Goal: Transaction & Acquisition: Purchase product/service

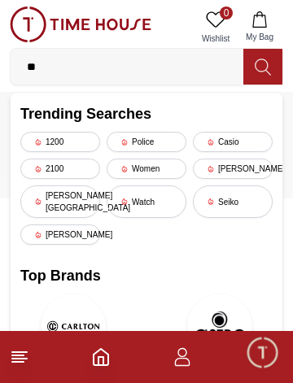
type input "*"
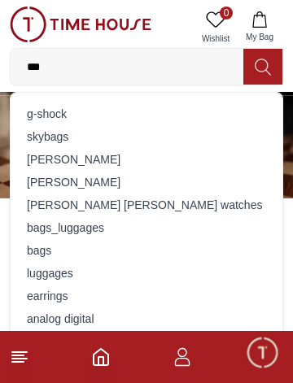
type input "***"
click at [124, 119] on div "g-shock" at bounding box center [146, 114] width 252 height 23
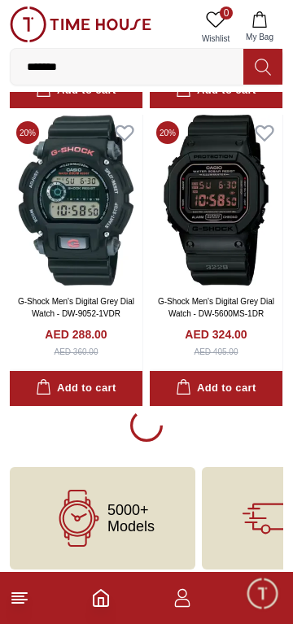
scroll to position [2739, 0]
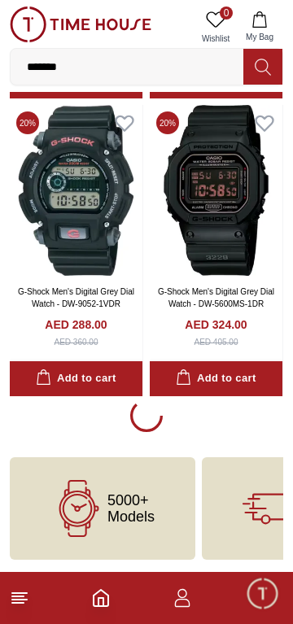
scroll to position [2697, 0]
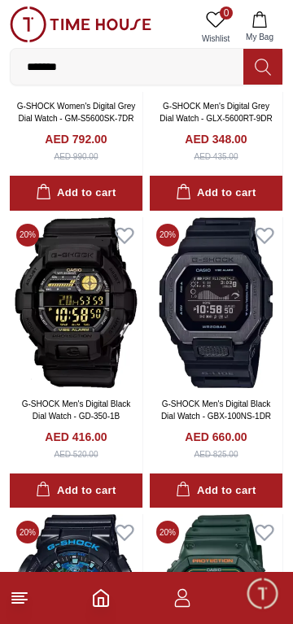
scroll to position [5608, 0]
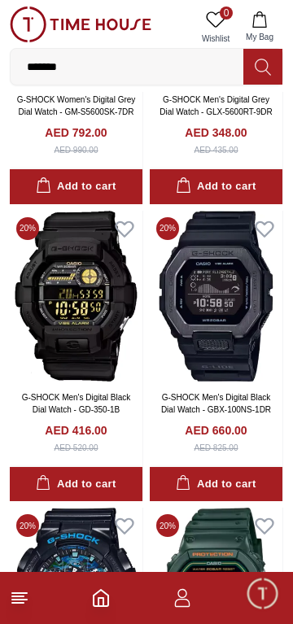
click at [180, 72] on input "*******" at bounding box center [127, 66] width 233 height 33
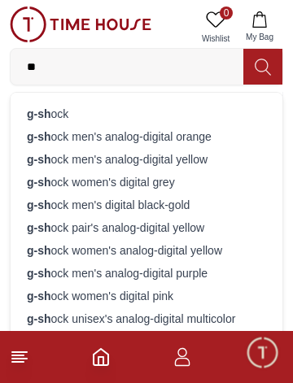
type input "*"
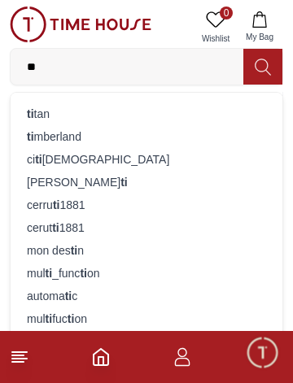
type input "**"
click at [131, 114] on div "ti tan" at bounding box center [146, 114] width 252 height 23
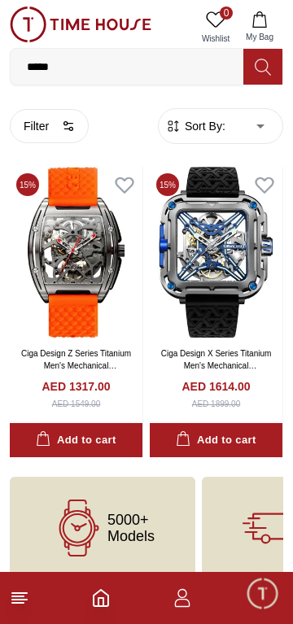
click at [167, 68] on input "*****" at bounding box center [127, 66] width 233 height 33
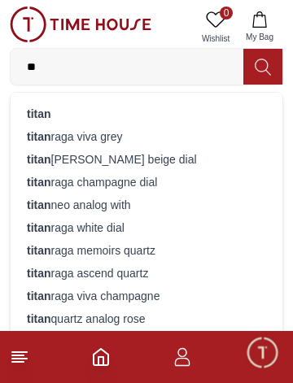
type input "*"
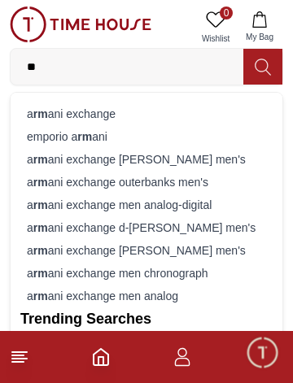
type input "*"
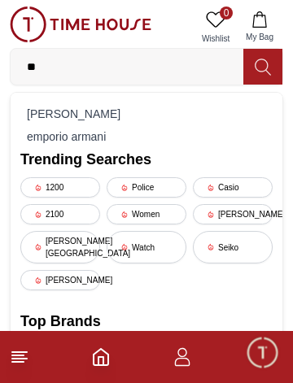
type input "*"
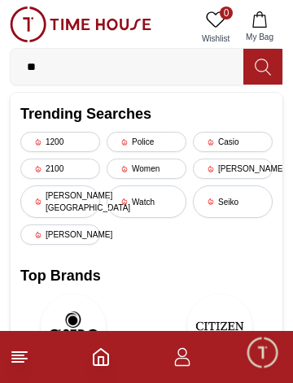
type input "*"
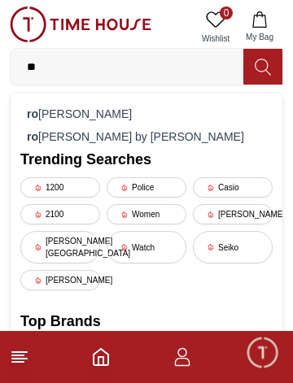
type input "*"
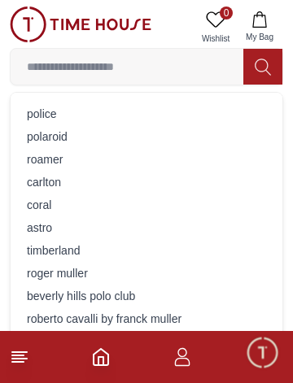
click at [90, 274] on div "r o g e r m u l l e r" at bounding box center [146, 273] width 252 height 23
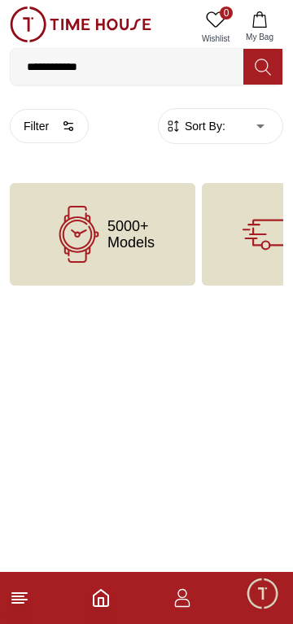
click at [184, 62] on input "**********" at bounding box center [127, 66] width 233 height 33
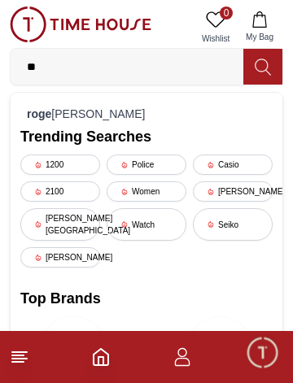
type input "*"
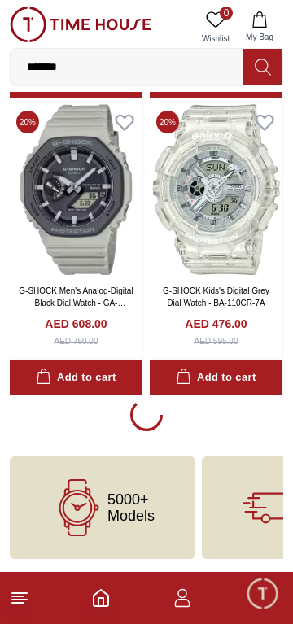
scroll to position [2739, 0]
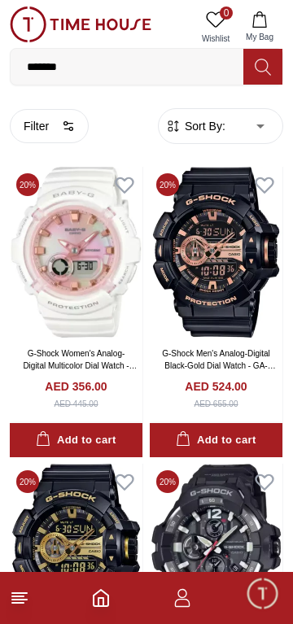
click at [168, 73] on input "*******" at bounding box center [127, 66] width 233 height 33
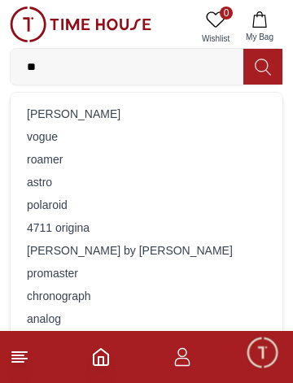
type input "*"
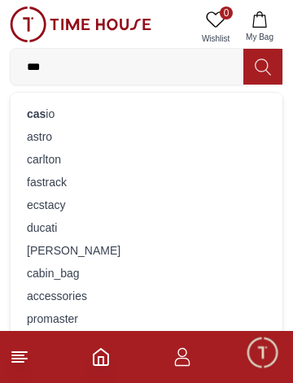
type input "***"
click at [124, 107] on div "cas io" at bounding box center [146, 114] width 252 height 23
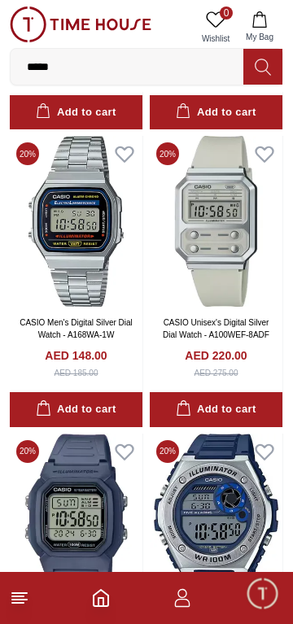
scroll to position [1564, 0]
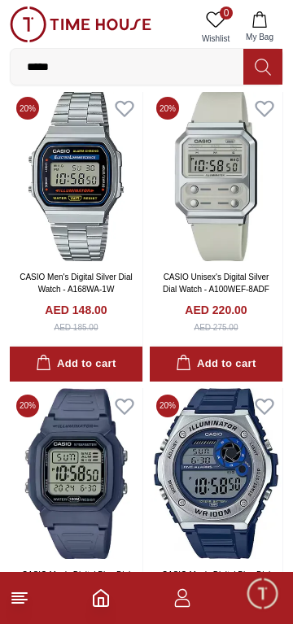
click at [56, 229] on img at bounding box center [76, 175] width 133 height 171
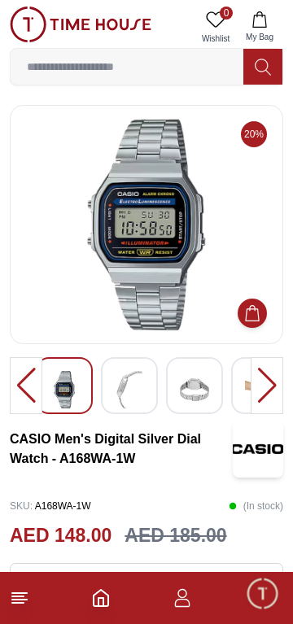
click at [140, 390] on img at bounding box center [129, 389] width 29 height 37
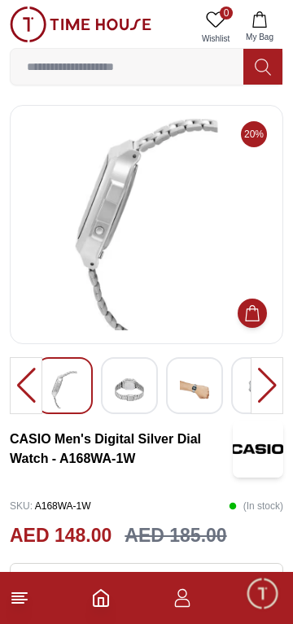
click at [181, 380] on img at bounding box center [194, 389] width 29 height 37
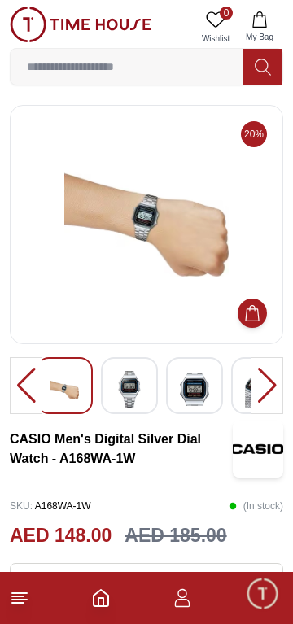
click at [189, 387] on img at bounding box center [194, 389] width 29 height 37
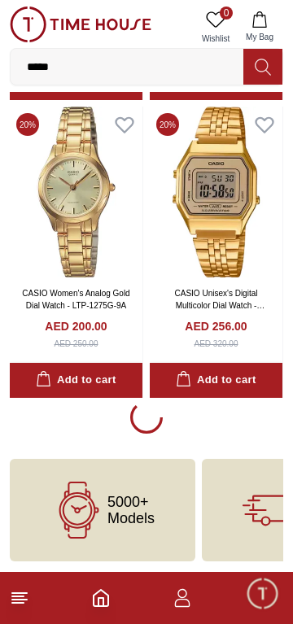
scroll to position [2739, 0]
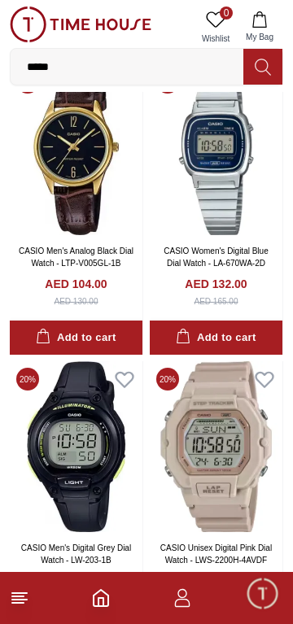
scroll to position [5160, 0]
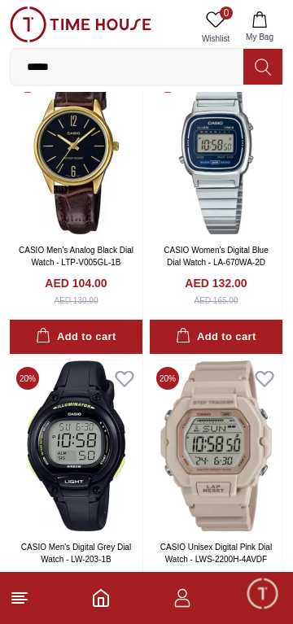
click at [181, 69] on input "*****" at bounding box center [127, 66] width 233 height 33
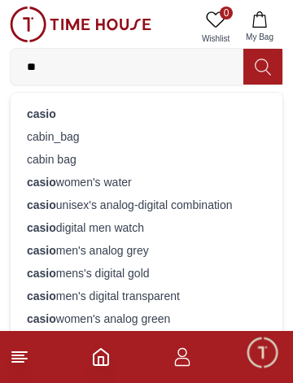
type input "*"
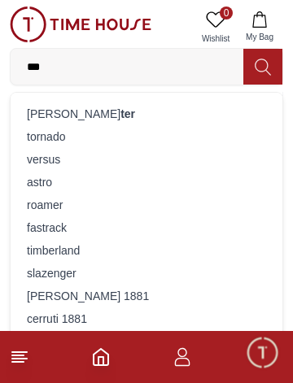
type input "***"
click at [111, 140] on div "tornado" at bounding box center [146, 136] width 252 height 23
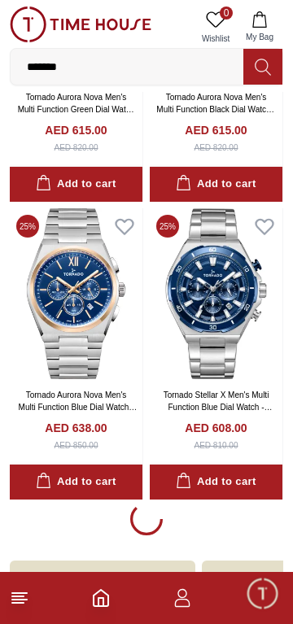
scroll to position [2677, 0]
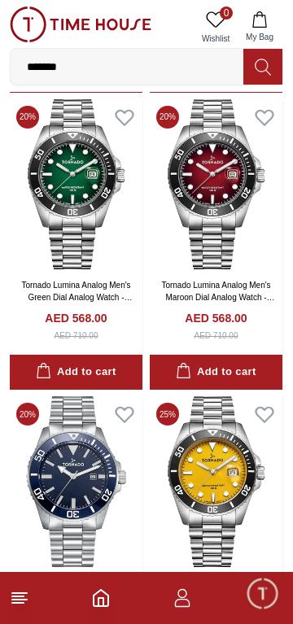
scroll to position [2883, 0]
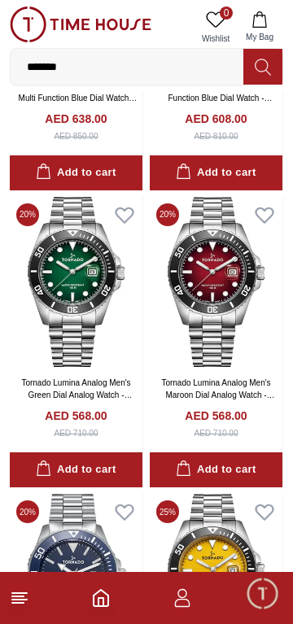
click at [85, 300] on img at bounding box center [76, 282] width 133 height 171
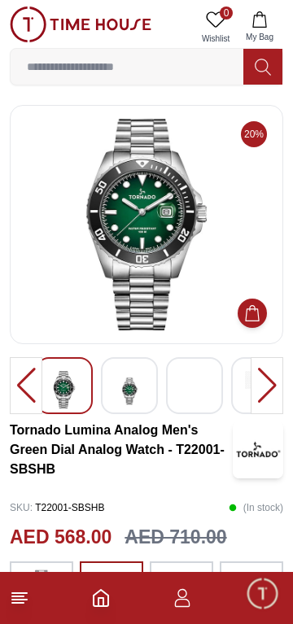
click at [140, 383] on img at bounding box center [129, 391] width 29 height 40
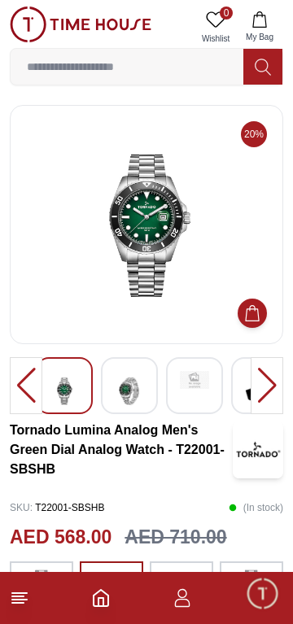
click at [14, 208] on div at bounding box center [146, 224] width 273 height 239
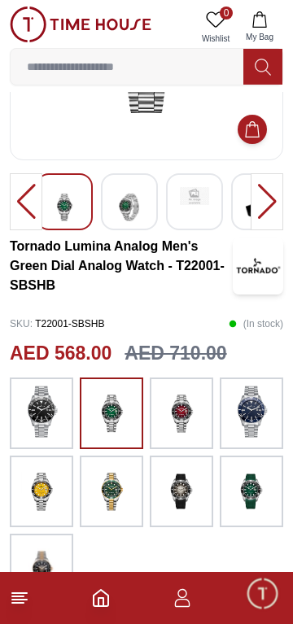
scroll to position [185, 0]
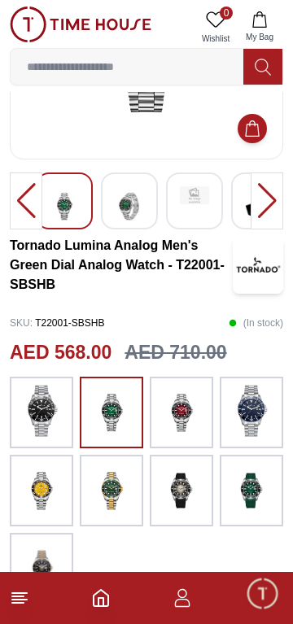
click at [251, 425] on img at bounding box center [251, 411] width 41 height 52
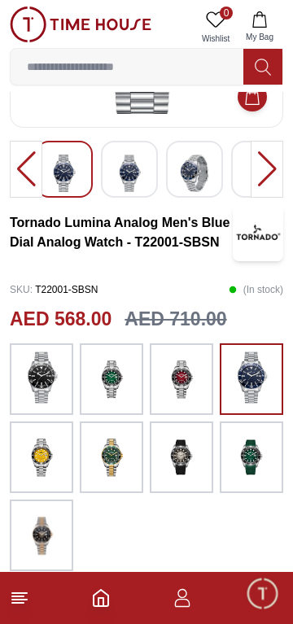
scroll to position [225, 0]
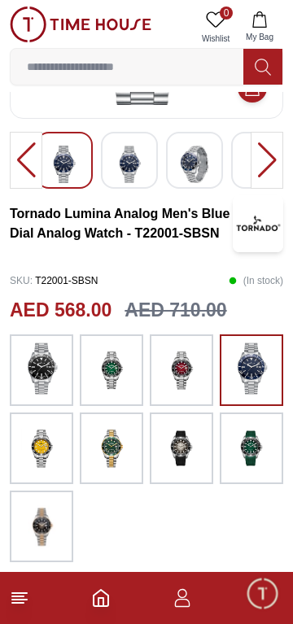
click at [190, 454] on img at bounding box center [181, 448] width 41 height 55
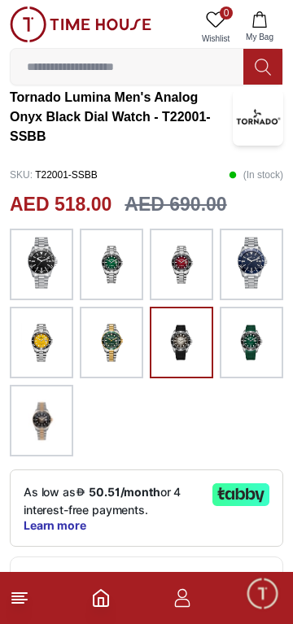
scroll to position [337, 0]
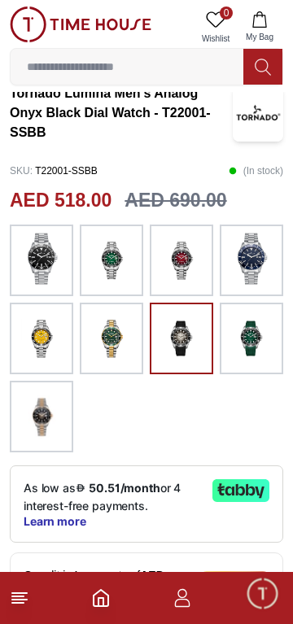
click at [104, 269] on img at bounding box center [111, 260] width 41 height 55
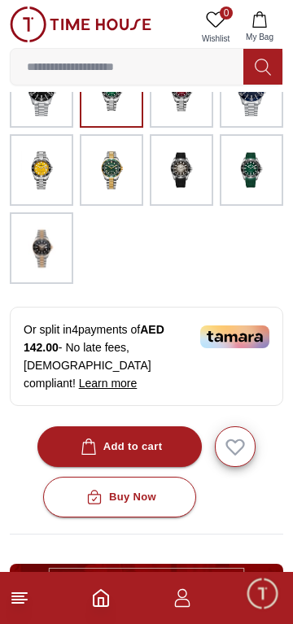
scroll to position [505, 0]
click at [134, 438] on div "Add to cart" at bounding box center [119, 447] width 85 height 19
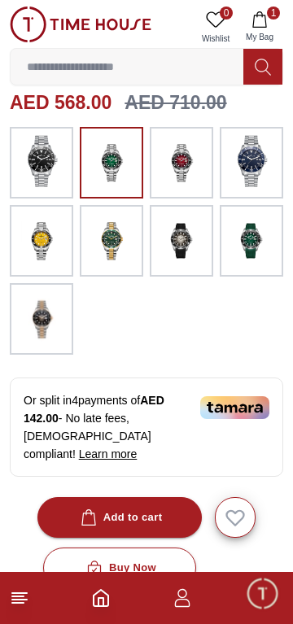
scroll to position [435, 0]
click at [188, 411] on div "Or split in 4 payments of AED 142.00 - No late fees, [DEMOGRAPHIC_DATA] complia…" at bounding box center [146, 427] width 273 height 99
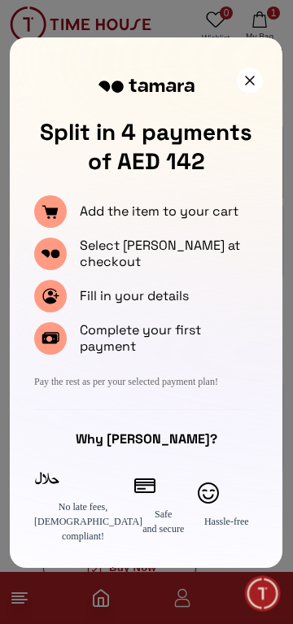
scroll to position [0, 0]
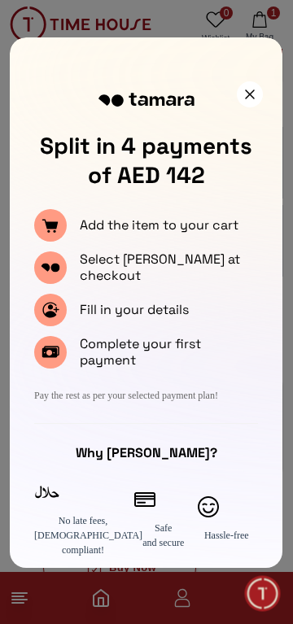
click at [246, 103] on div at bounding box center [250, 94] width 26 height 26
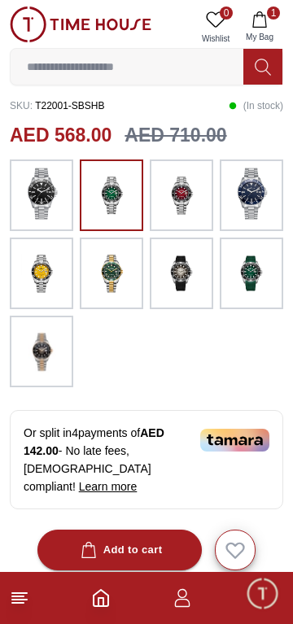
scroll to position [400, 0]
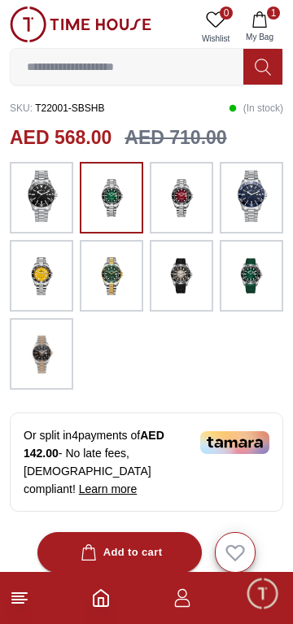
click at [261, 22] on icon "button" at bounding box center [260, 19] width 16 height 16
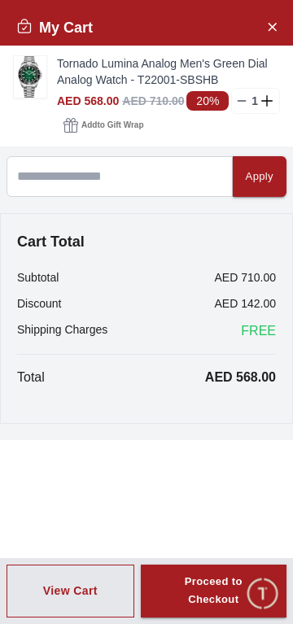
click at [231, 592] on div "Proceed to Checkout" at bounding box center [213, 591] width 87 height 37
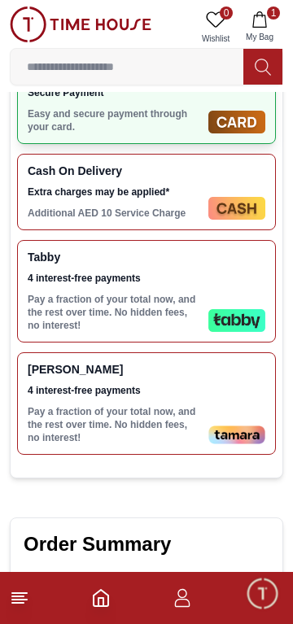
scroll to position [582, 0]
click at [217, 387] on div "[PERSON_NAME] 4 interest-free payments Pay a fraction of your total now, and th…" at bounding box center [146, 403] width 259 height 103
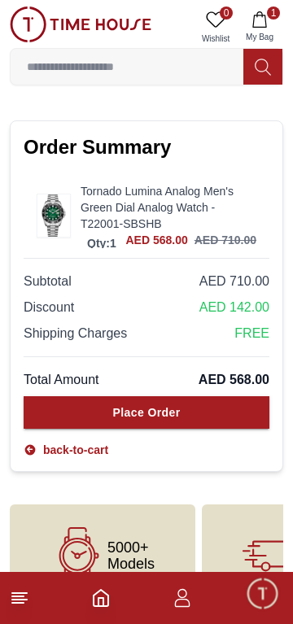
scroll to position [979, 0]
click at [210, 396] on button "Place Order" at bounding box center [147, 412] width 246 height 33
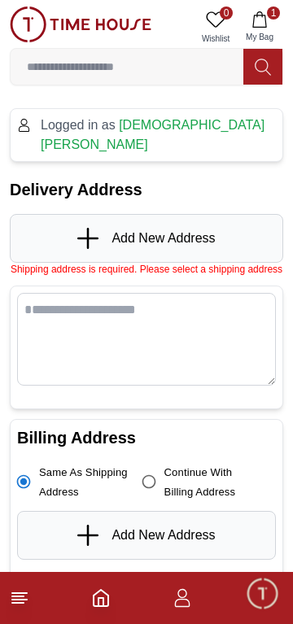
scroll to position [0, 0]
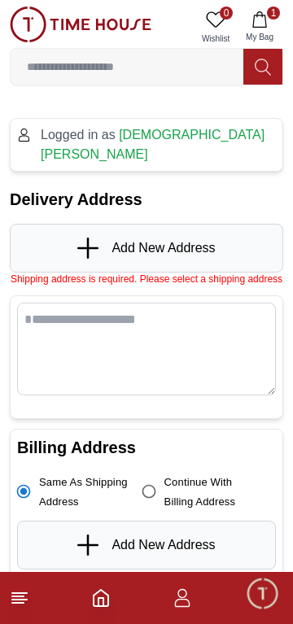
click at [230, 232] on div "Add New Address" at bounding box center [146, 248] width 273 height 49
click at [88, 238] on icon at bounding box center [88, 248] width 2 height 21
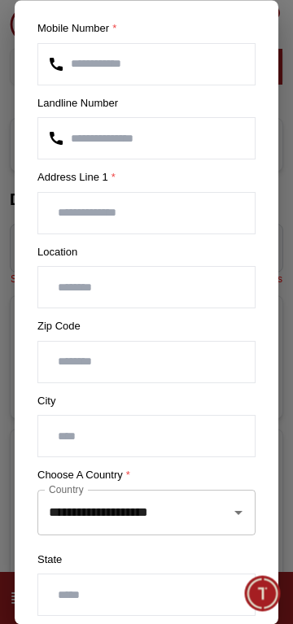
scroll to position [133, 0]
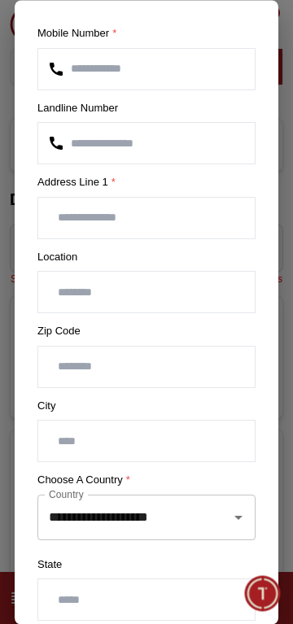
click at [208, 215] on input "text" at bounding box center [146, 218] width 217 height 41
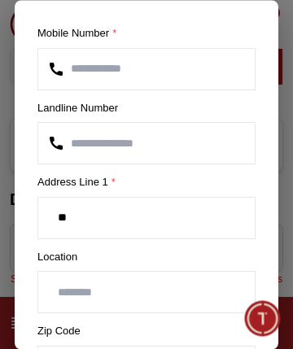
type input "*"
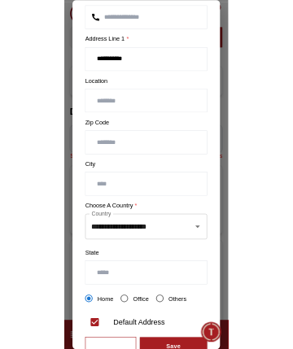
scroll to position [246, 0]
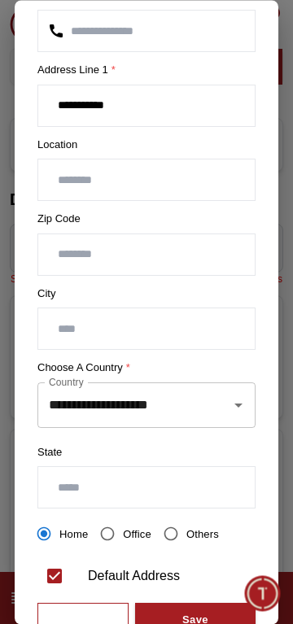
click at [239, 404] on icon "Open" at bounding box center [238, 406] width 8 height 4
type input "**********"
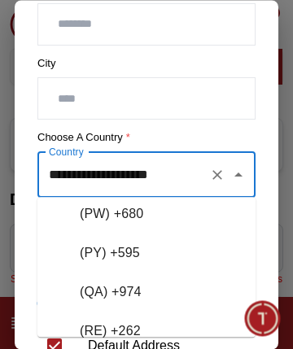
scroll to position [7158, 0]
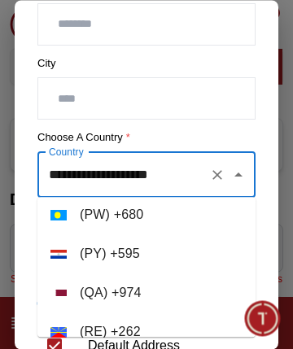
click at [190, 294] on li "( QA ) + 974" at bounding box center [146, 292] width 218 height 39
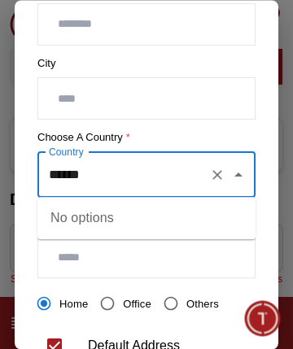
type input "*****"
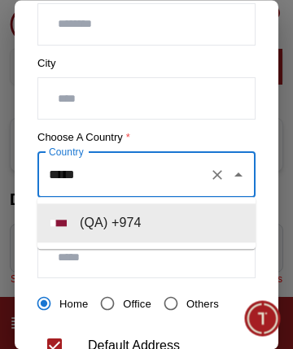
click at [171, 226] on li "( QA ) + 974" at bounding box center [146, 222] width 218 height 39
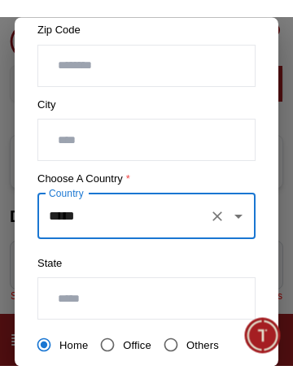
scroll to position [323, 0]
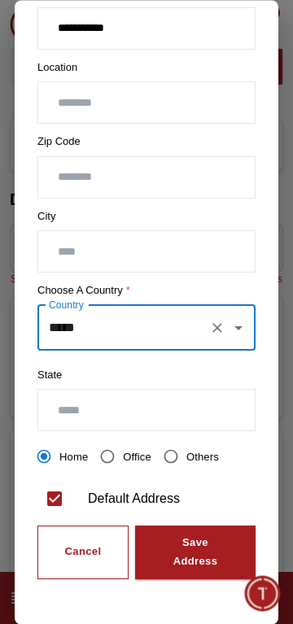
click at [184, 412] on input "text" at bounding box center [146, 411] width 217 height 41
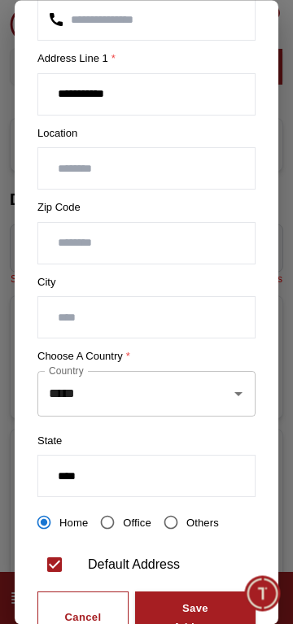
scroll to position [290, 0]
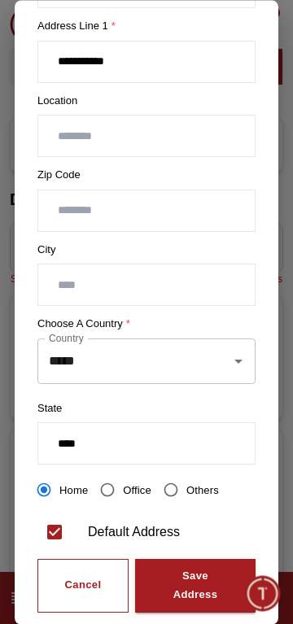
type input "****"
click at [204, 291] on input "text" at bounding box center [146, 285] width 217 height 41
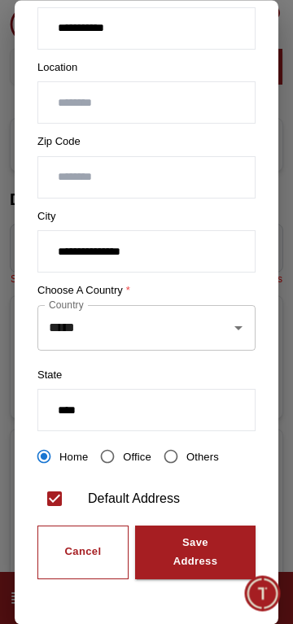
type input "**********"
click at [200, 553] on div "Save Address" at bounding box center [195, 553] width 62 height 37
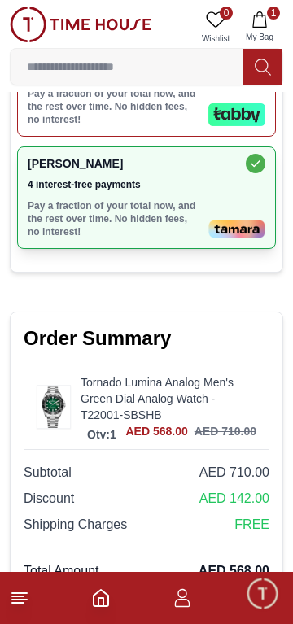
scroll to position [930, 0]
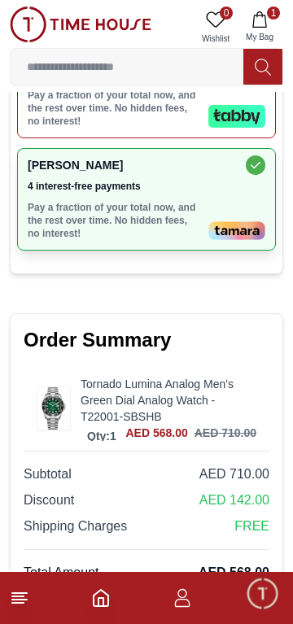
click at [189, 589] on button "Place Order" at bounding box center [147, 605] width 246 height 33
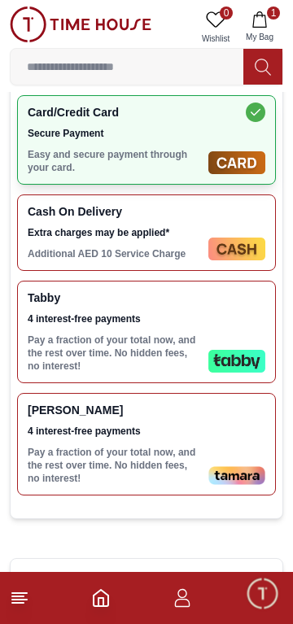
scroll to position [694, 0]
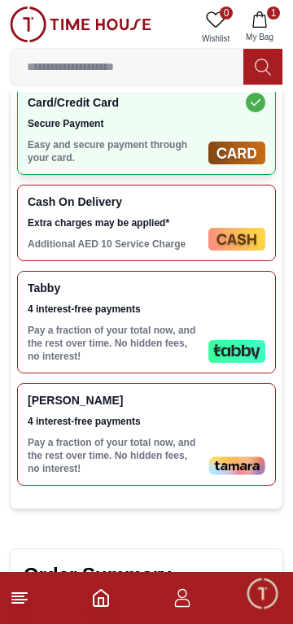
click at [244, 383] on div "[PERSON_NAME] 4 interest-free payments Pay a fraction of your total now, and th…" at bounding box center [146, 434] width 259 height 103
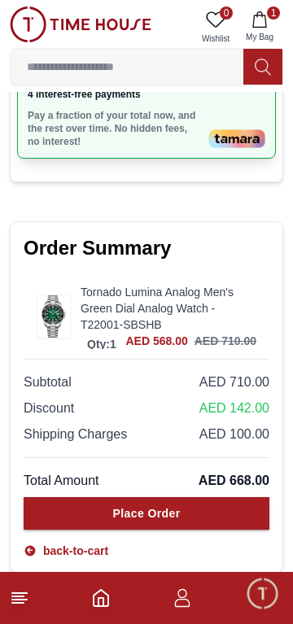
scroll to position [1016, 0]
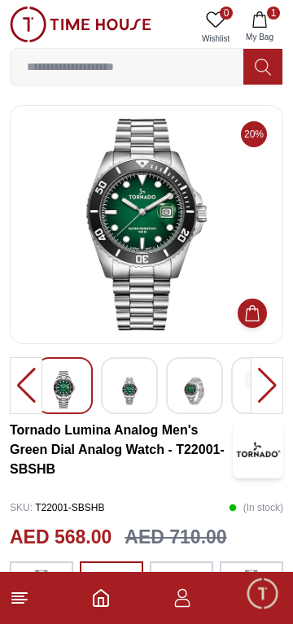
click at [129, 403] on img at bounding box center [129, 391] width 29 height 40
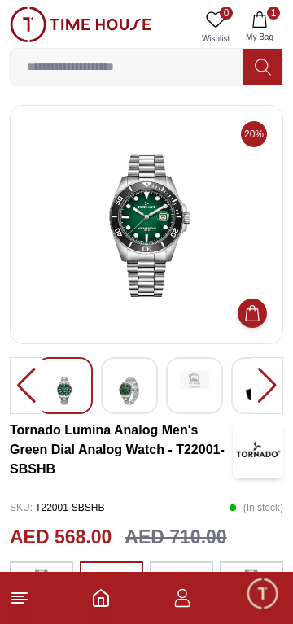
click at [135, 392] on img at bounding box center [129, 391] width 29 height 40
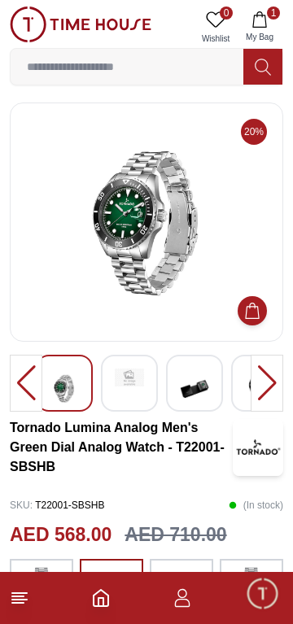
scroll to position [1, 0]
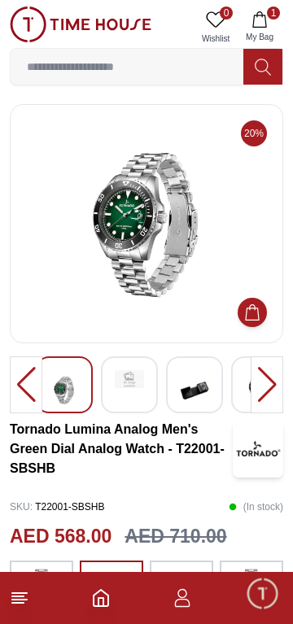
click at [198, 382] on img at bounding box center [194, 390] width 29 height 40
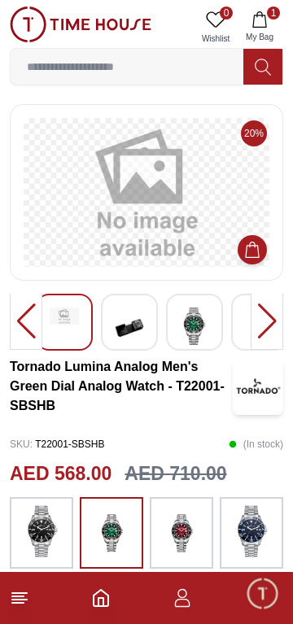
click at [135, 394] on h3 "Tornado Lumina Analog Men's Green Dial Analog Watch - T22001-SBSHB" at bounding box center [121, 386] width 223 height 59
click at [136, 333] on img at bounding box center [129, 328] width 29 height 40
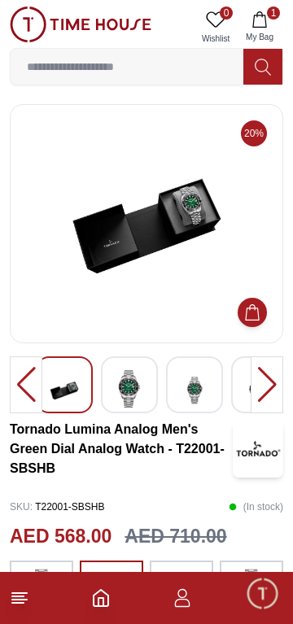
click at [184, 251] on img at bounding box center [147, 224] width 246 height 212
click at [190, 300] on img at bounding box center [147, 224] width 246 height 212
click at [194, 304] on img at bounding box center [147, 224] width 246 height 212
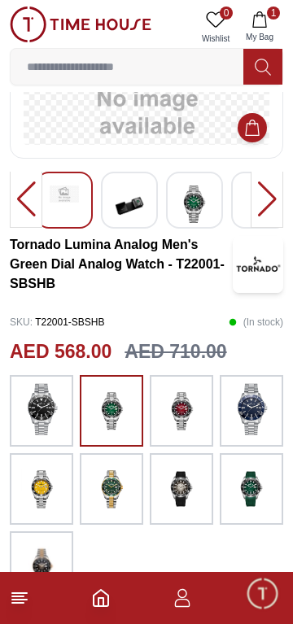
scroll to position [125, 0]
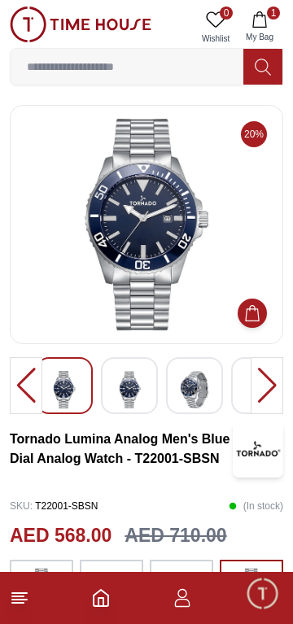
scroll to position [185, 0]
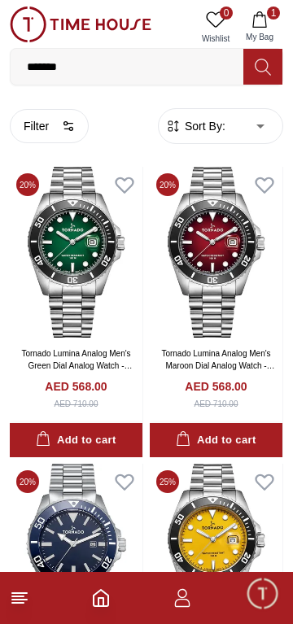
click at [273, 64] on button at bounding box center [262, 67] width 39 height 36
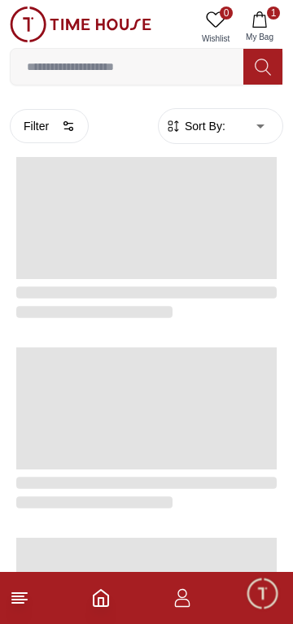
click at [273, 64] on button at bounding box center [262, 67] width 39 height 36
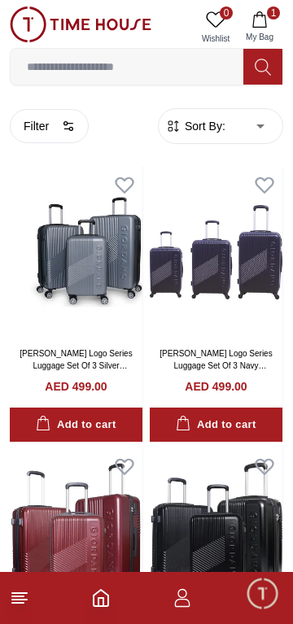
click at [208, 62] on input at bounding box center [127, 66] width 233 height 33
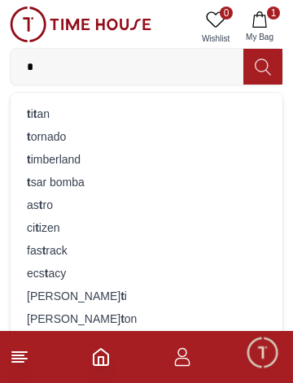
type input "*"
click at [132, 151] on div "t imberland" at bounding box center [146, 159] width 252 height 23
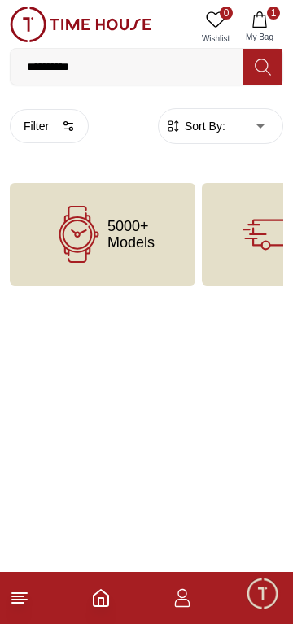
click at [189, 63] on input "**********" at bounding box center [127, 66] width 233 height 33
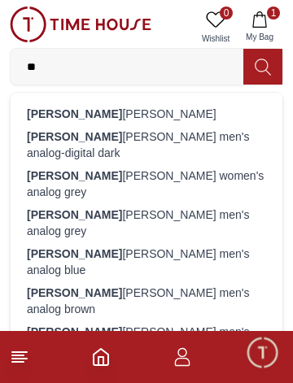
type input "*"
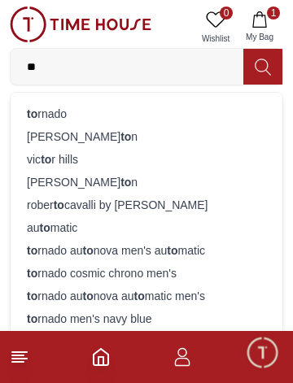
type input "**"
click at [141, 108] on div "to rnado" at bounding box center [146, 114] width 252 height 23
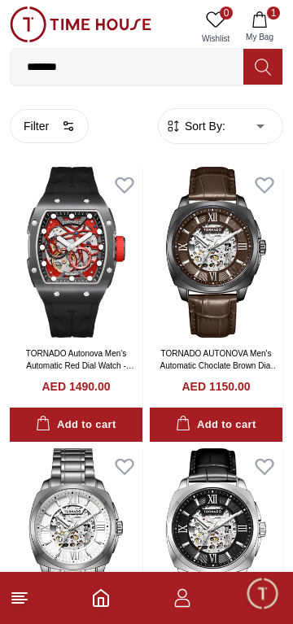
click at [81, 353] on link "TORNADO Autonova Men's Automatic Red Dial Watch - T24302-XSBB" at bounding box center [80, 365] width 108 height 33
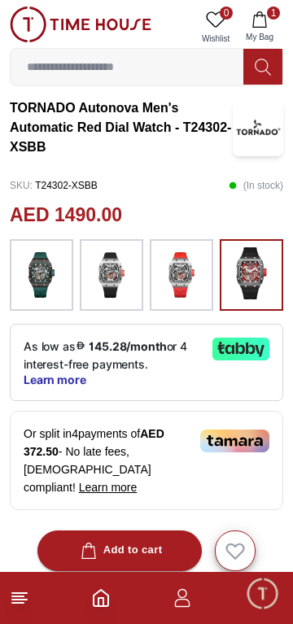
scroll to position [410, 0]
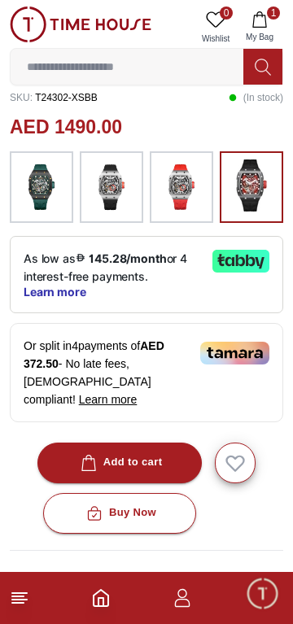
click at [223, 363] on div "Or split in 4 payments of AED 372.50 - No late fees, Sharia compliant! Learn mo…" at bounding box center [146, 372] width 273 height 99
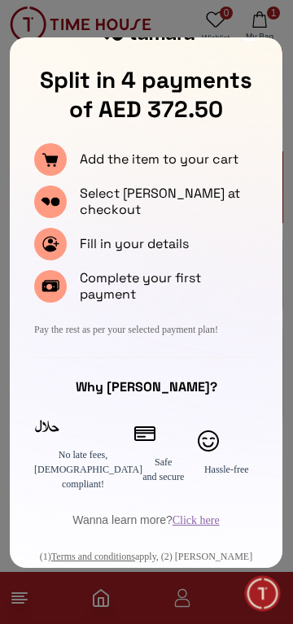
scroll to position [0, 0]
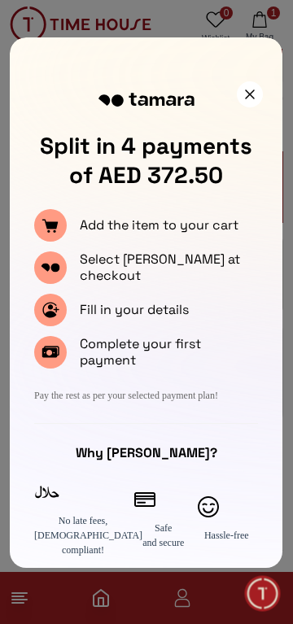
click at [260, 100] on div at bounding box center [250, 94] width 26 height 26
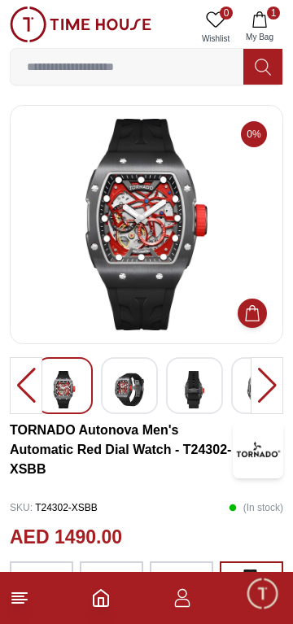
click at [165, 620] on footer "1" at bounding box center [146, 598] width 293 height 52
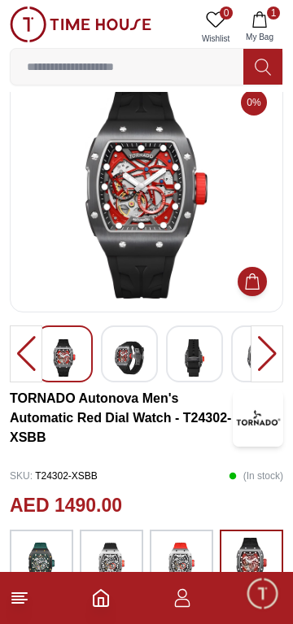
scroll to position [32, 0]
click at [25, 600] on line at bounding box center [19, 600] width 15 height 0
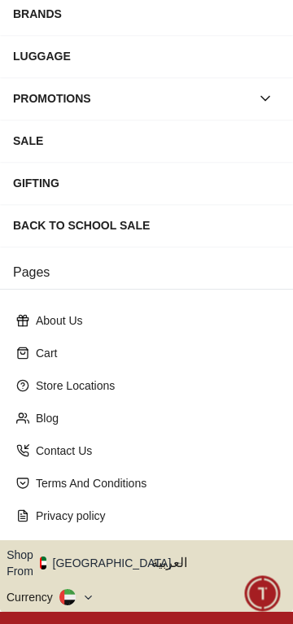
scroll to position [241, 0]
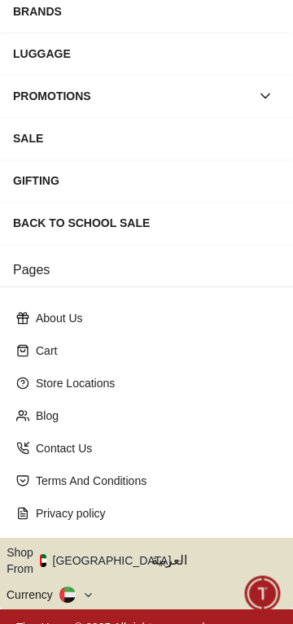
click at [176, 387] on p "Store Locations" at bounding box center [153, 383] width 234 height 16
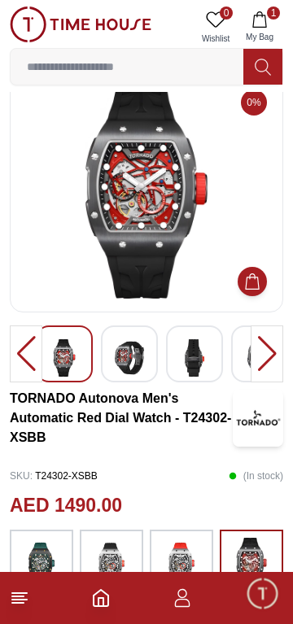
scroll to position [120, 0]
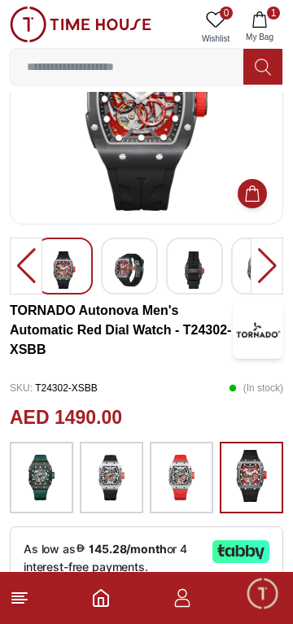
click at [178, 598] on icon "button" at bounding box center [183, 598] width 20 height 20
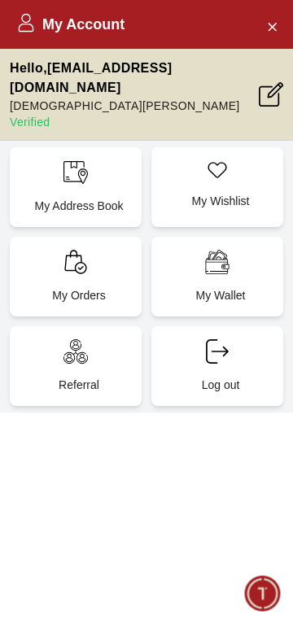
click at [83, 198] on p "My Address Book" at bounding box center [79, 206] width 112 height 16
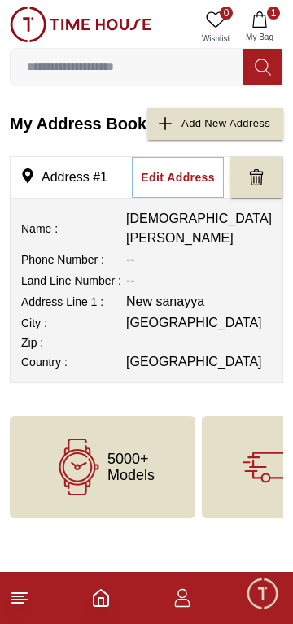
click at [26, 600] on line at bounding box center [19, 600] width 15 height 0
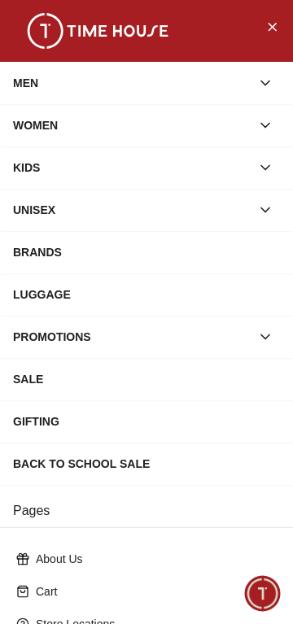
click at [39, 596] on p "Cart" at bounding box center [153, 592] width 234 height 16
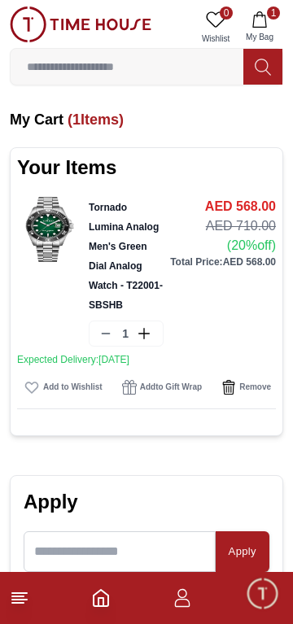
click at [42, 597] on footer "1" at bounding box center [146, 598] width 293 height 52
click at [42, 603] on footer "1" at bounding box center [146, 598] width 293 height 52
click at [25, 600] on line at bounding box center [19, 600] width 15 height 0
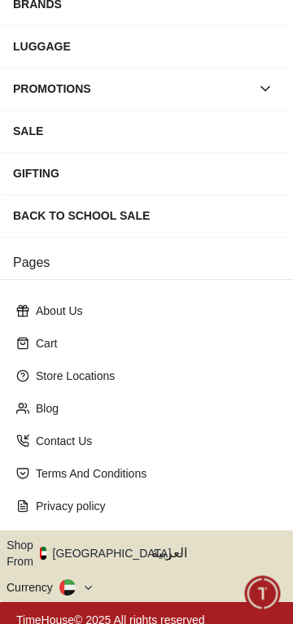
scroll to position [248, 0]
click at [98, 547] on button "Shop From UAE" at bounding box center [95, 553] width 177 height 33
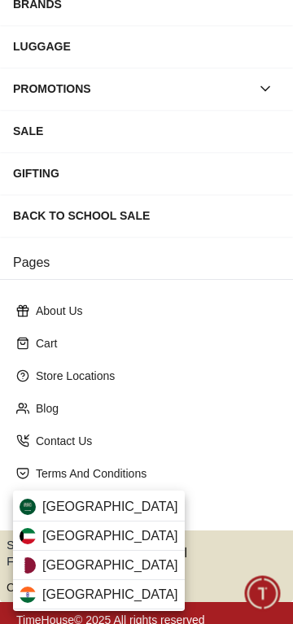
click at [105, 571] on div "Qatar" at bounding box center [99, 565] width 172 height 29
